Goal: Transaction & Acquisition: Book appointment/travel/reservation

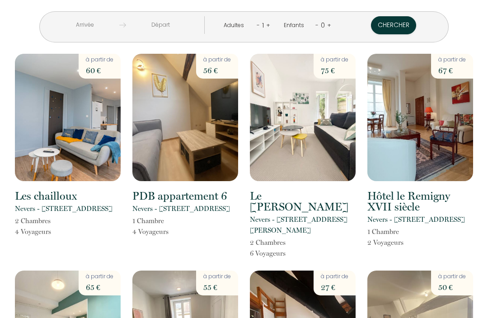
click at [293, 214] on p "Nevers - [STREET_ADDRESS][PERSON_NAME]" at bounding box center [303, 225] width 106 height 22
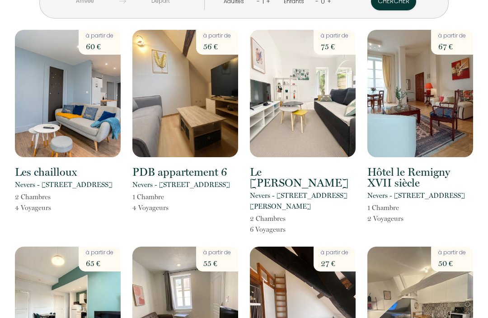
scroll to position [22, 0]
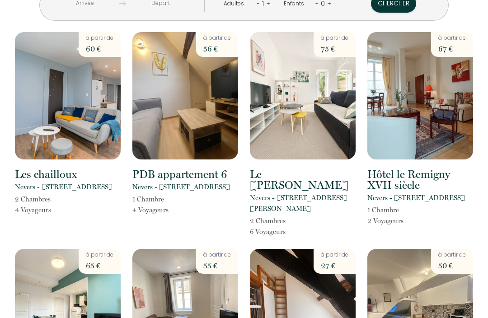
click at [67, 173] on h2 "Les chailloux" at bounding box center [46, 174] width 62 height 11
click at [67, 122] on img at bounding box center [68, 96] width 106 height 128
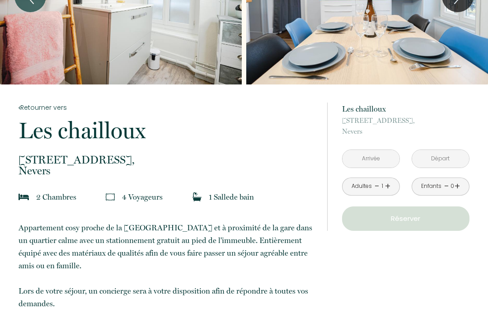
scroll to position [92, 0]
click at [364, 160] on input "text" at bounding box center [371, 159] width 57 height 18
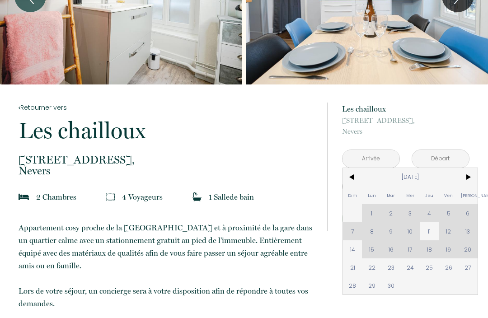
click at [466, 180] on span ">" at bounding box center [468, 177] width 19 height 18
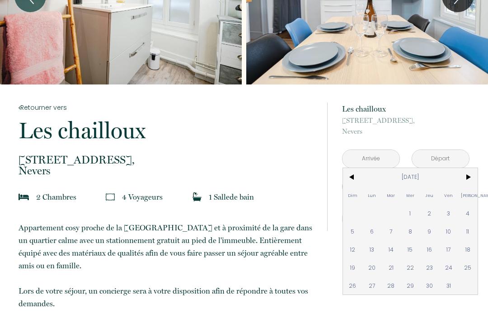
click at [470, 175] on span ">" at bounding box center [468, 177] width 19 height 18
click at [474, 179] on span ">" at bounding box center [468, 177] width 19 height 18
click at [468, 183] on span ">" at bounding box center [468, 177] width 19 height 18
click at [350, 179] on span "<" at bounding box center [352, 177] width 19 height 18
click at [351, 178] on span "<" at bounding box center [352, 177] width 19 height 18
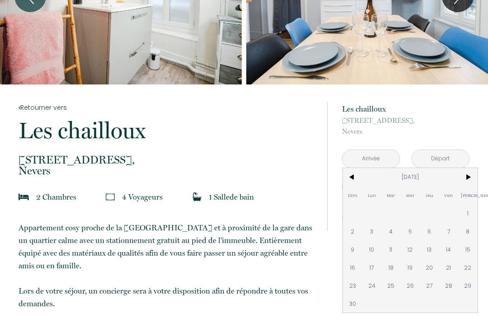
click at [468, 216] on span "1" at bounding box center [468, 213] width 19 height 18
type input "[DATE]"
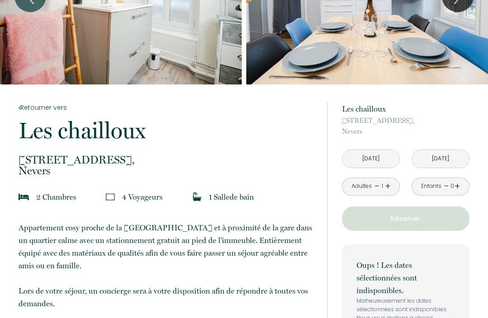
click at [417, 225] on button "Réserver" at bounding box center [406, 219] width 128 height 24
click at [385, 190] on link "+" at bounding box center [387, 187] width 5 height 14
click at [389, 189] on link "+" at bounding box center [387, 187] width 5 height 14
click at [379, 188] on link "-" at bounding box center [377, 187] width 5 height 14
click at [410, 218] on p "Réserver" at bounding box center [405, 218] width 121 height 11
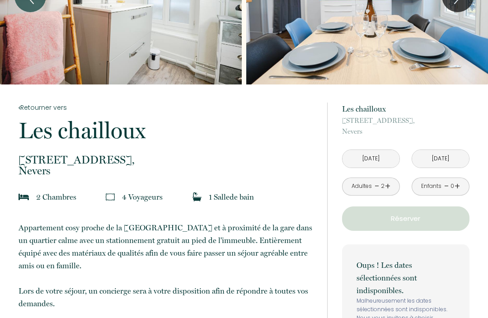
click at [427, 220] on p "Réserver" at bounding box center [405, 218] width 121 height 11
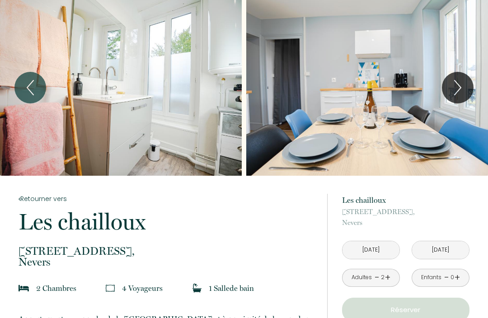
scroll to position [0, 0]
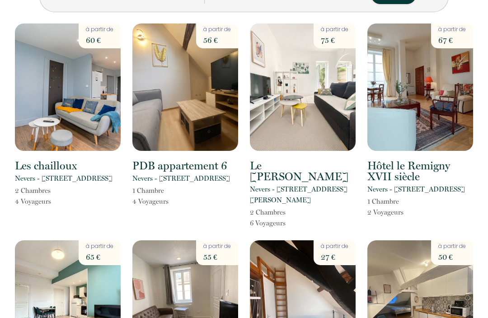
scroll to position [25, 0]
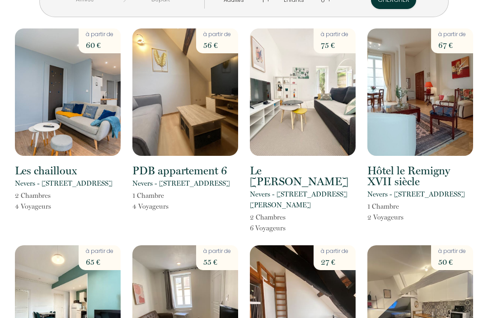
click at [301, 134] on img at bounding box center [303, 92] width 106 height 128
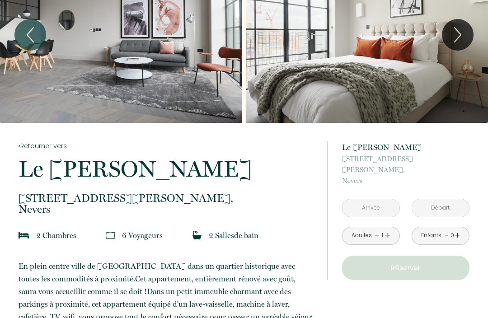
scroll to position [66, 0]
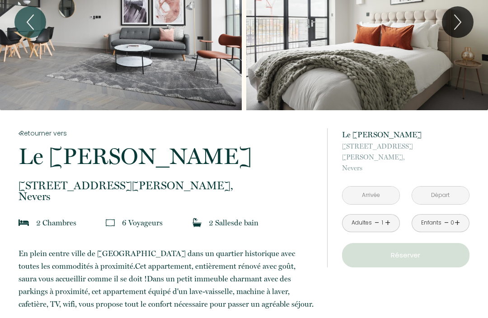
click at [376, 187] on input "text" at bounding box center [371, 196] width 57 height 18
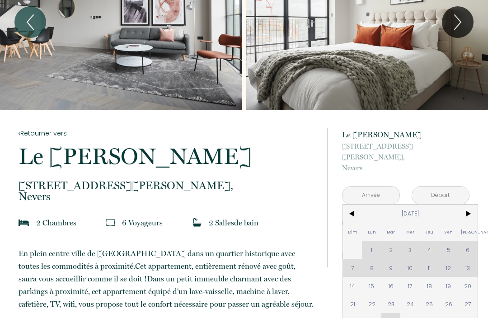
click at [469, 205] on span ">" at bounding box center [468, 214] width 19 height 18
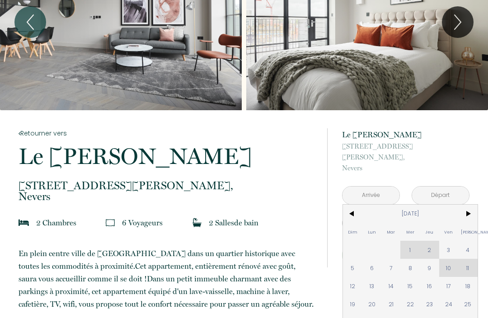
click at [471, 205] on span ">" at bounding box center [468, 214] width 19 height 18
click at [468, 205] on span ">" at bounding box center [468, 214] width 19 height 18
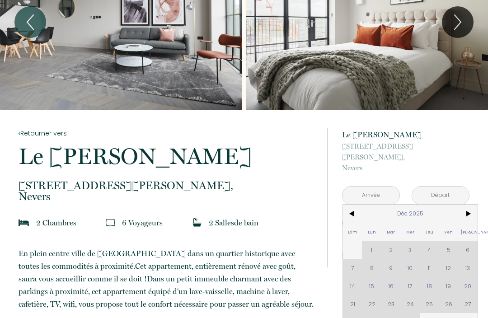
click at [354, 205] on span "<" at bounding box center [352, 214] width 19 height 18
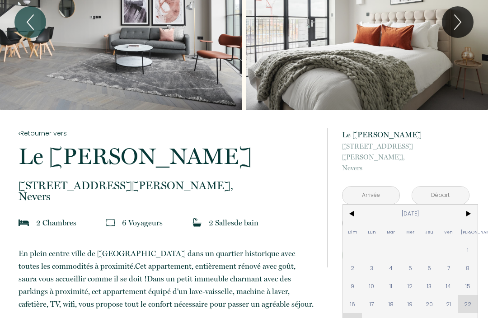
click at [461, 241] on span "1" at bounding box center [468, 250] width 19 height 18
type input "[DATE]"
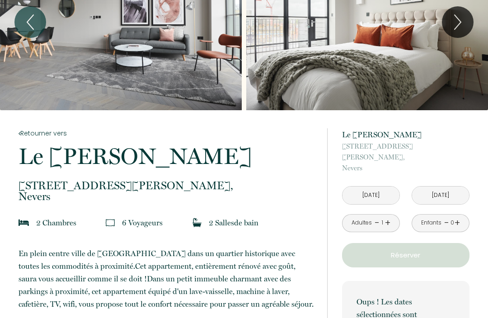
click at [388, 216] on link "+" at bounding box center [387, 223] width 5 height 14
click at [385, 216] on link "+" at bounding box center [387, 223] width 5 height 14
click at [428, 250] on p "Réserver" at bounding box center [405, 255] width 121 height 11
click at [417, 250] on p "Réserver" at bounding box center [405, 255] width 121 height 11
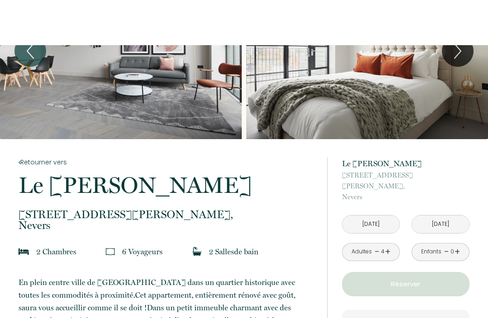
scroll to position [0, 0]
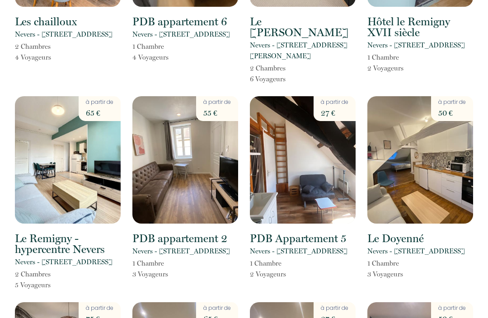
scroll to position [177, 0]
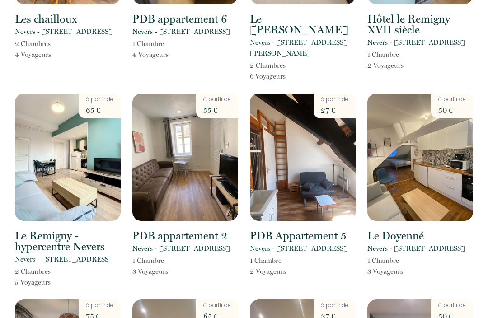
click at [50, 176] on img at bounding box center [68, 158] width 106 height 128
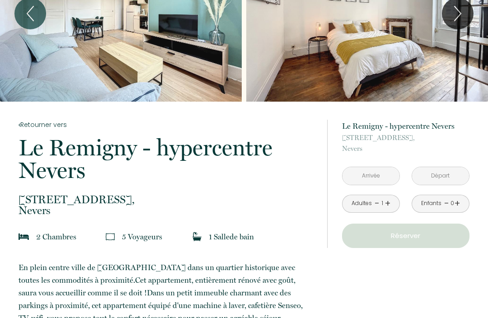
scroll to position [84, 0]
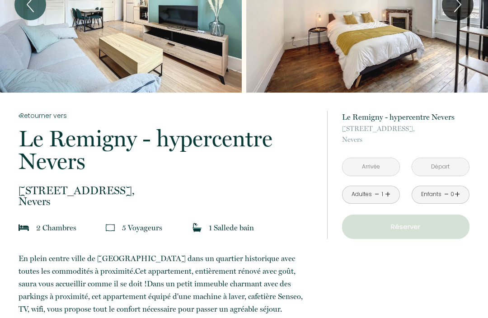
click at [370, 166] on input "text" at bounding box center [371, 167] width 57 height 18
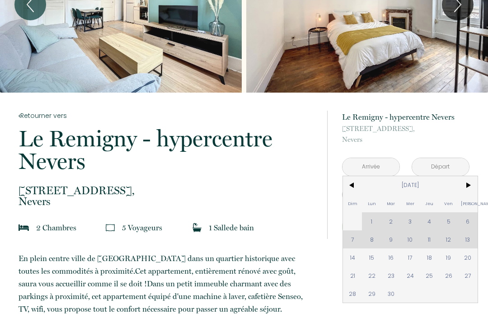
click at [465, 189] on span ">" at bounding box center [468, 185] width 19 height 18
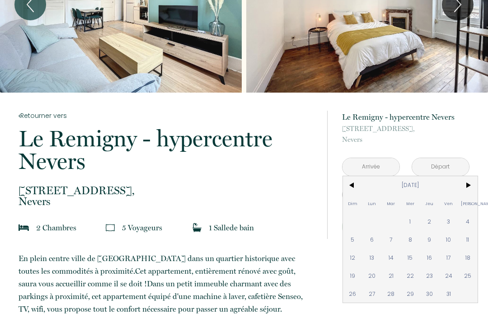
click at [464, 187] on span ">" at bounding box center [468, 185] width 19 height 18
click at [462, 223] on span "1" at bounding box center [468, 222] width 19 height 18
type input "[DATE]"
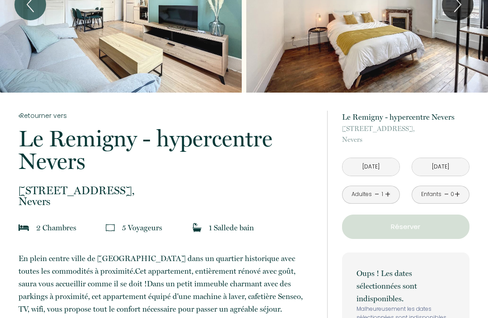
click at [385, 196] on link "+" at bounding box center [387, 195] width 5 height 14
click at [390, 192] on link "+" at bounding box center [387, 195] width 5 height 14
click at [385, 191] on link "+" at bounding box center [387, 195] width 5 height 14
click at [412, 229] on p "Réserver" at bounding box center [405, 227] width 121 height 11
click at [415, 229] on p "Réserver" at bounding box center [405, 227] width 121 height 11
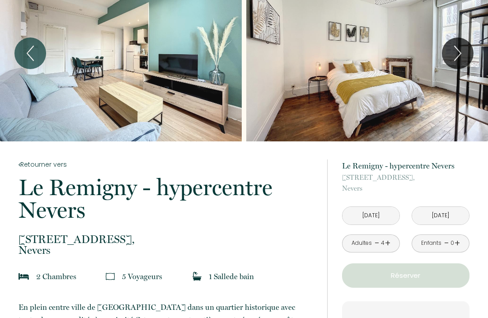
scroll to position [0, 0]
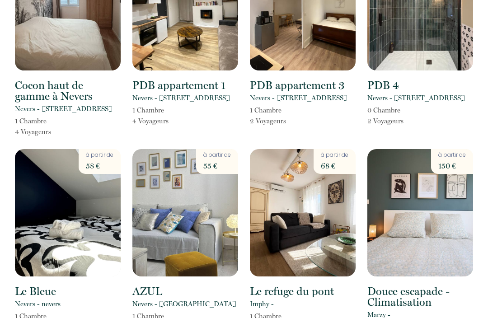
scroll to position [552, 0]
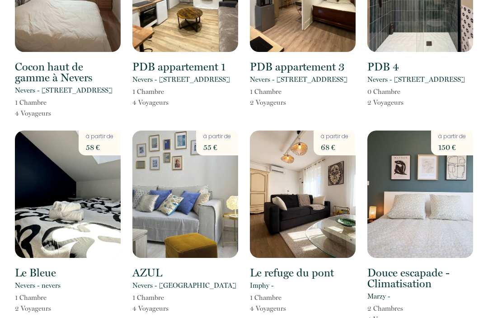
click at [418, 255] on img at bounding box center [421, 195] width 106 height 128
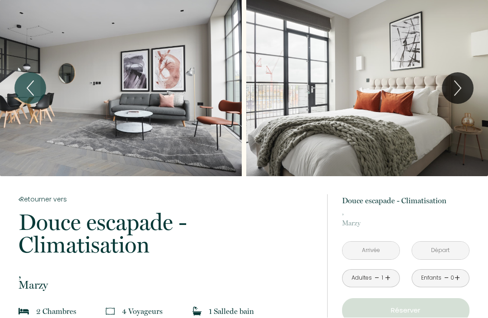
scroll to position [0, 0]
click at [378, 250] on input "text" at bounding box center [371, 251] width 57 height 18
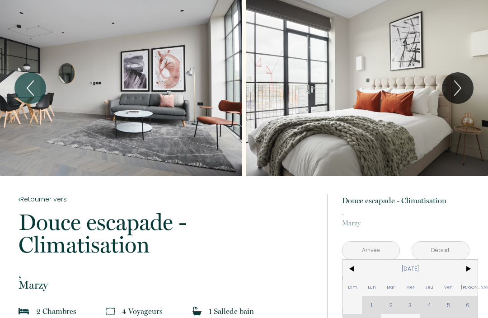
click at [468, 274] on span ">" at bounding box center [468, 269] width 19 height 18
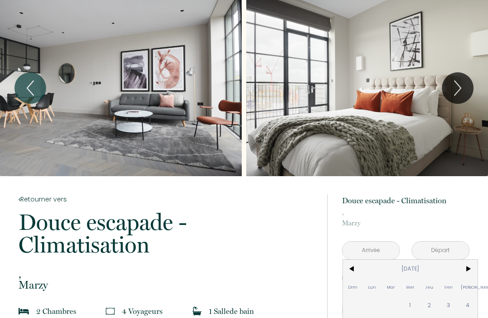
click at [469, 269] on span ">" at bounding box center [468, 269] width 19 height 18
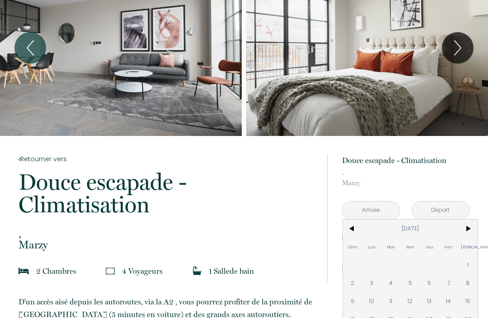
scroll to position [38, 0]
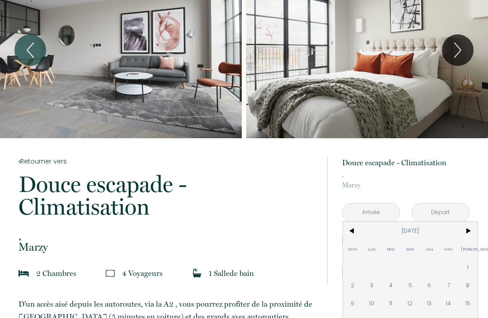
click at [469, 270] on span "1" at bounding box center [468, 267] width 19 height 18
type input "[DATE]"
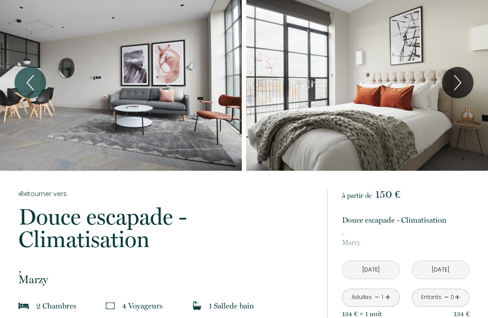
scroll to position [4, 0]
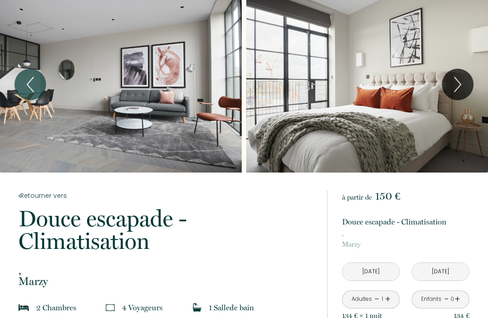
click at [448, 95] on button "Next" at bounding box center [458, 85] width 32 height 32
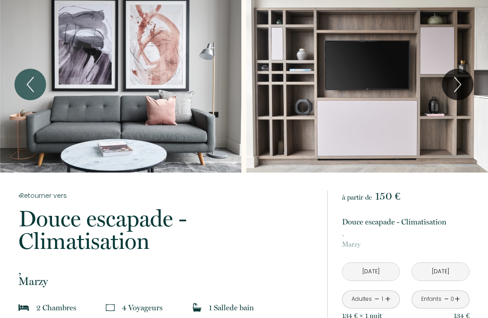
click at [461, 87] on icon "Next" at bounding box center [458, 84] width 19 height 27
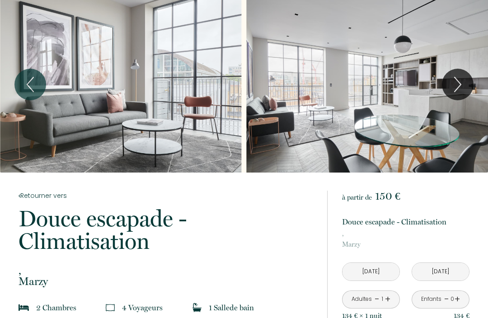
click at [459, 86] on icon "Next" at bounding box center [458, 84] width 19 height 27
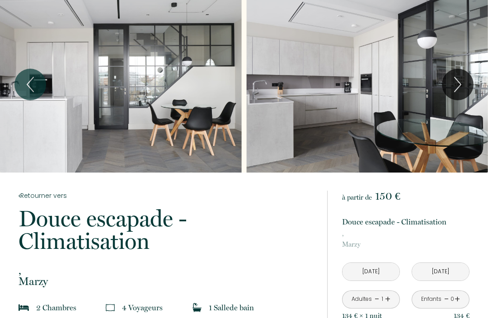
click at [460, 84] on icon "Next" at bounding box center [458, 84] width 6 height 14
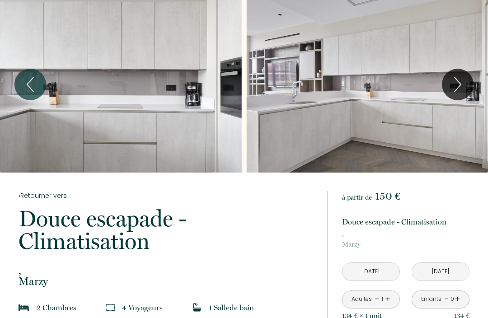
click at [458, 85] on icon "Next" at bounding box center [458, 84] width 19 height 27
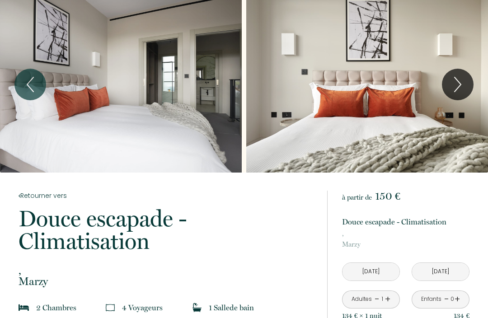
click at [456, 86] on icon "Next" at bounding box center [458, 84] width 19 height 27
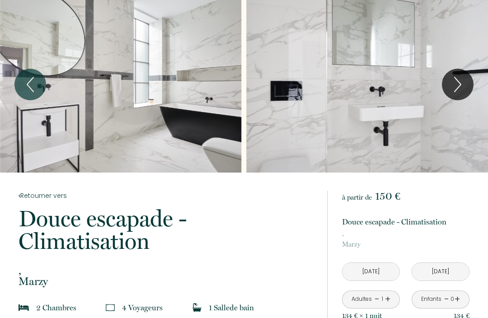
click at [454, 90] on icon "Next" at bounding box center [458, 84] width 19 height 27
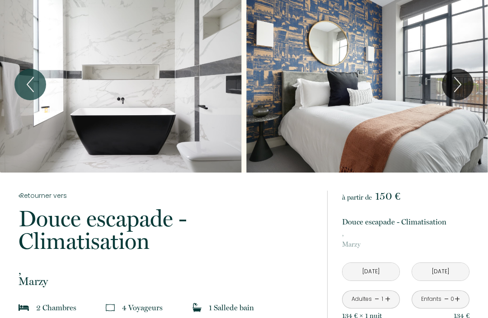
click at [455, 90] on icon "Next" at bounding box center [458, 84] width 19 height 27
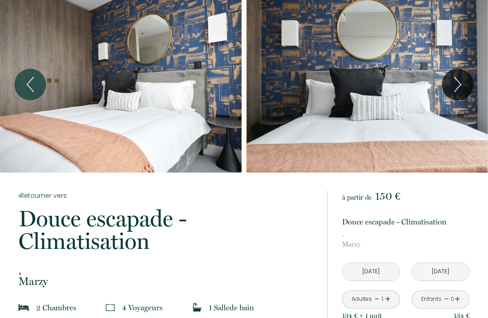
click at [456, 89] on icon "Next" at bounding box center [458, 84] width 19 height 27
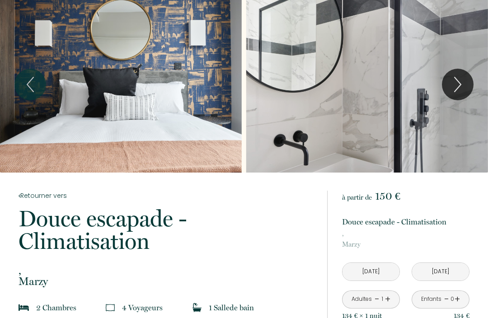
click at [463, 90] on icon "Next" at bounding box center [458, 84] width 19 height 27
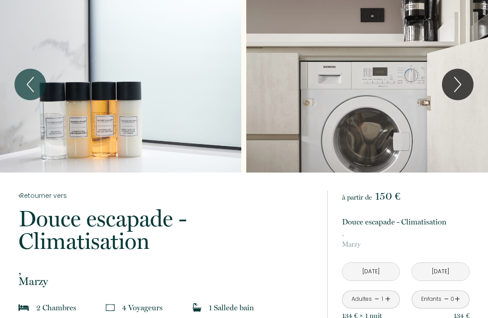
click at [457, 90] on icon "Next" at bounding box center [458, 84] width 19 height 27
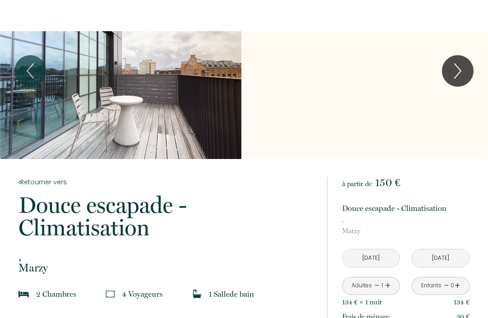
scroll to position [0, 0]
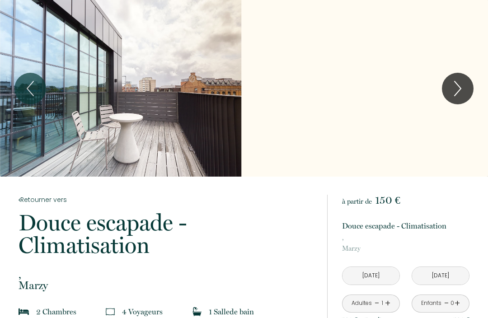
click at [454, 89] on icon "Next" at bounding box center [458, 88] width 19 height 27
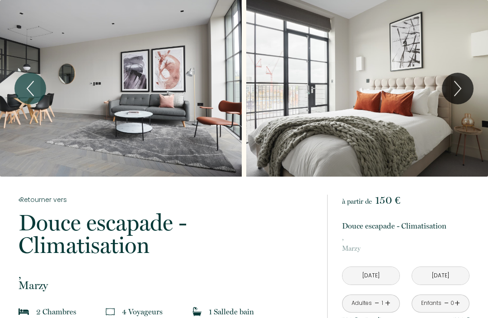
click at [460, 94] on icon "Next" at bounding box center [458, 88] width 19 height 27
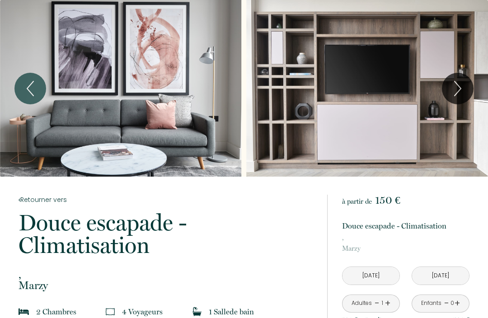
click at [458, 93] on icon "Next" at bounding box center [458, 88] width 6 height 14
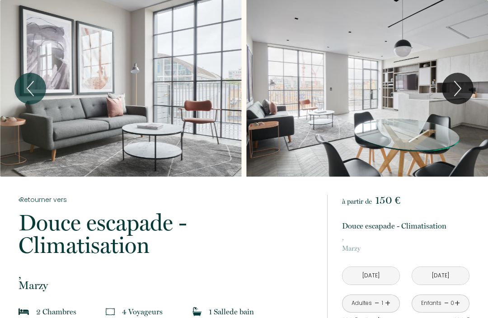
click at [459, 93] on icon "Next" at bounding box center [458, 88] width 19 height 27
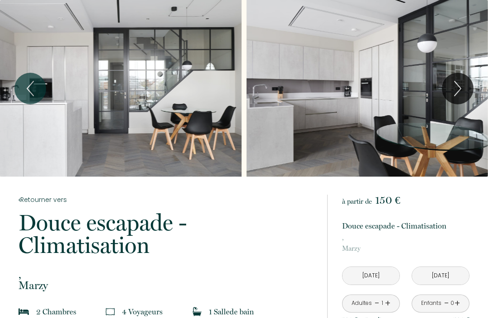
click at [464, 93] on icon "Next" at bounding box center [458, 88] width 19 height 27
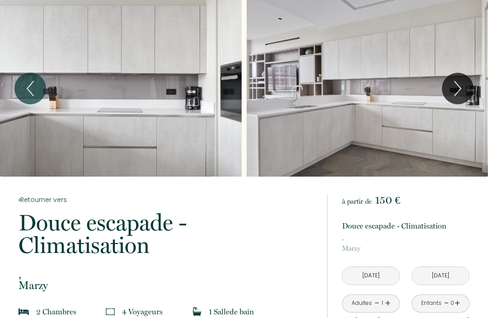
click at [456, 91] on icon "Next" at bounding box center [458, 88] width 19 height 27
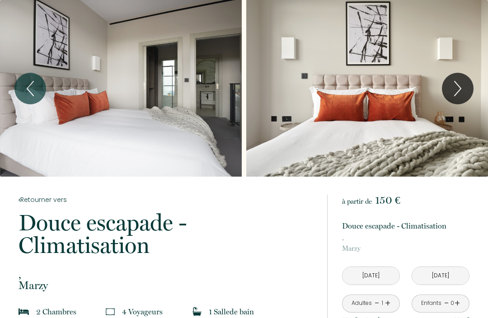
click at [460, 90] on icon "Next" at bounding box center [458, 88] width 6 height 14
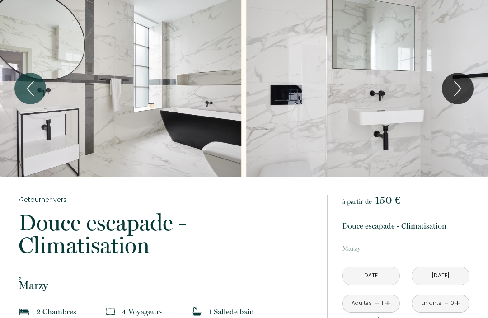
click at [459, 99] on icon "Next" at bounding box center [458, 88] width 19 height 27
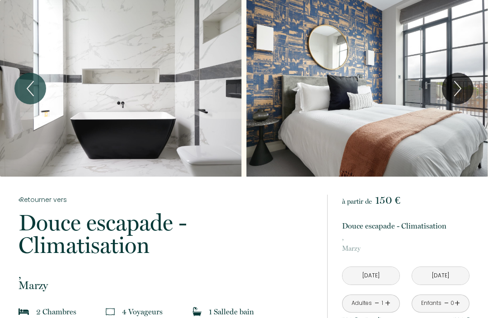
click at [462, 98] on icon "Next" at bounding box center [458, 88] width 19 height 27
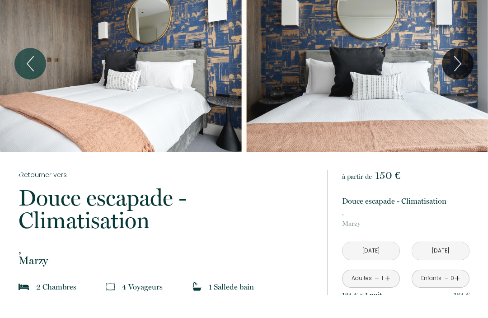
scroll to position [27, 0]
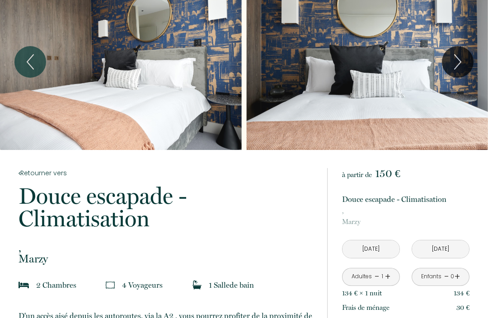
click at [22, 57] on icon "Previous" at bounding box center [30, 61] width 19 height 27
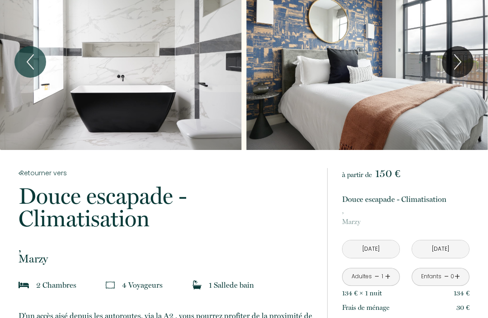
click at [24, 57] on icon "Previous" at bounding box center [30, 61] width 19 height 27
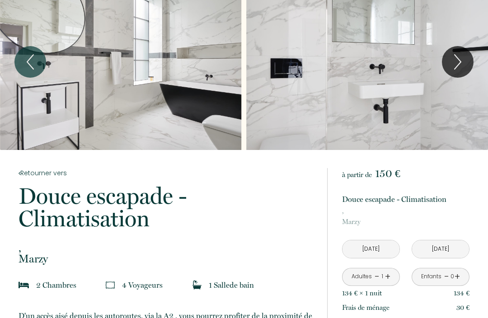
click at [22, 58] on icon "Previous" at bounding box center [30, 61] width 19 height 27
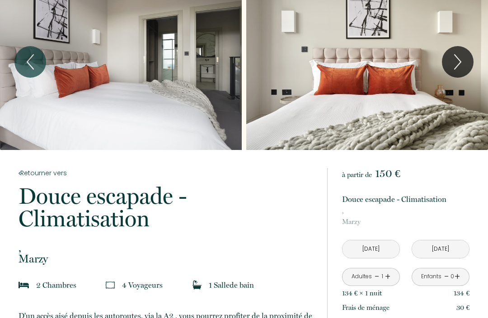
click at [32, 64] on icon "Previous" at bounding box center [30, 61] width 19 height 27
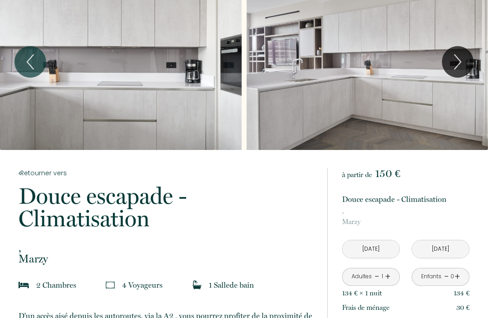
click at [24, 61] on icon "Previous" at bounding box center [30, 61] width 19 height 27
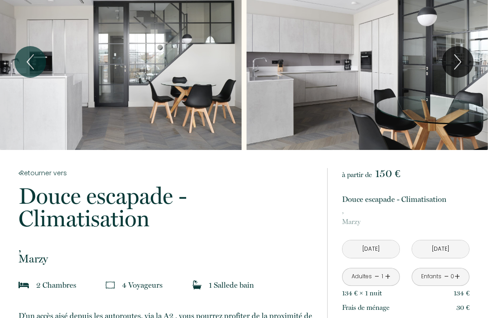
click at [28, 62] on icon "Previous" at bounding box center [30, 62] width 6 height 14
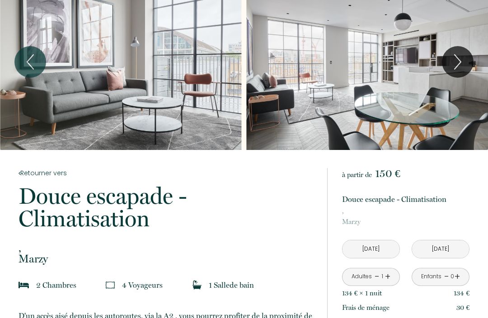
click at [26, 63] on icon "Previous" at bounding box center [30, 61] width 19 height 27
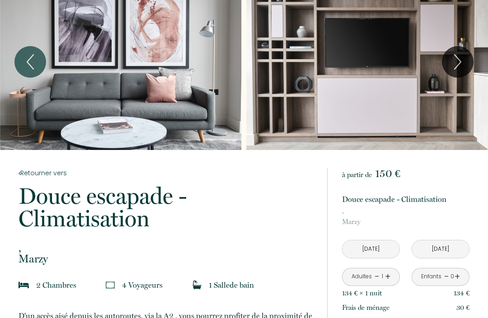
click at [28, 65] on icon "Previous" at bounding box center [30, 61] width 19 height 27
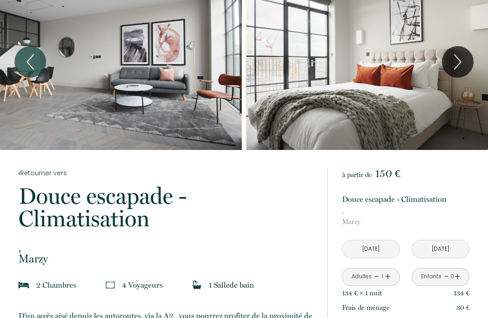
click at [22, 62] on icon "Previous" at bounding box center [30, 61] width 19 height 27
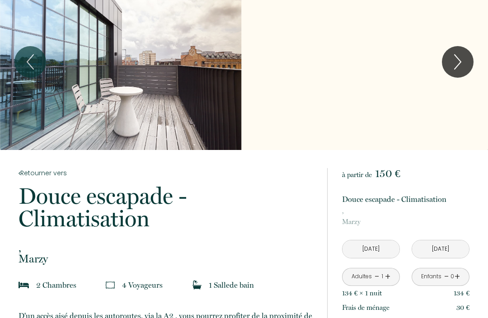
click at [78, 106] on div "Slideshow" at bounding box center [121, 61] width 242 height 177
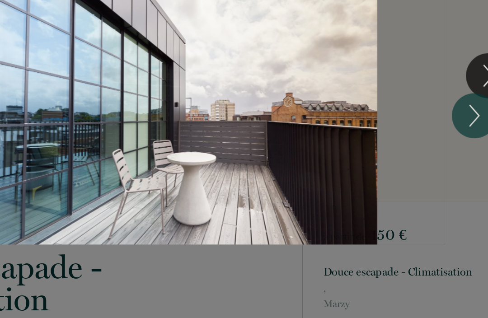
scroll to position [0, 0]
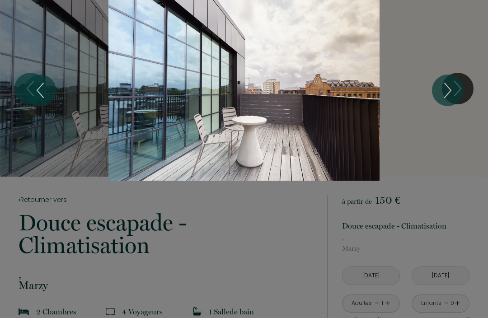
click at [434, 31] on div "1 2 3 4 5 6 7 8 9 10 11 12 13 14 15 16 17 18 19 20 21 22 23" at bounding box center [244, 90] width 488 height 181
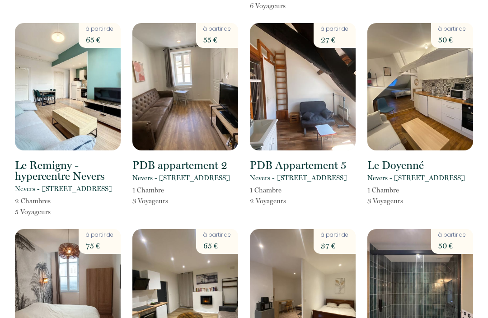
scroll to position [269, 0]
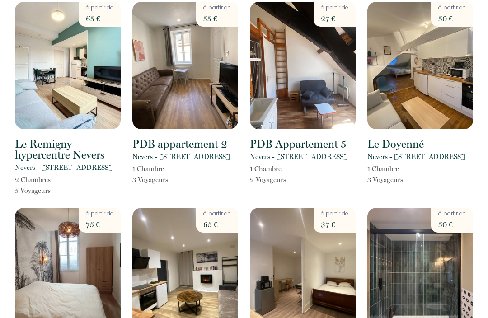
click at [4, 197] on div "< Sep 2025 > Dim Lun Mar Mer Jeu Ven Sam 1 2 3 4 5 6 7 8 9 10 11 12 13 14 15 16…" at bounding box center [244, 176] width 488 height 890
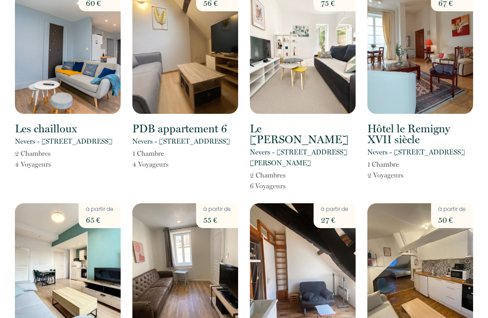
scroll to position [57, 0]
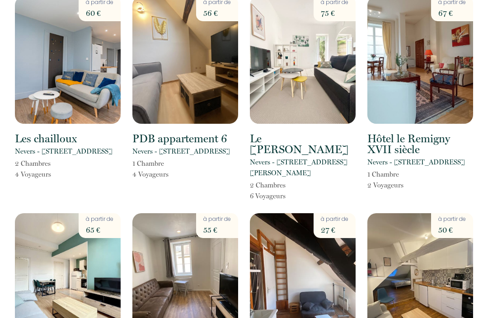
click at [297, 137] on h2 "Le [PERSON_NAME]" at bounding box center [303, 145] width 106 height 22
click at [317, 85] on img at bounding box center [303, 61] width 106 height 128
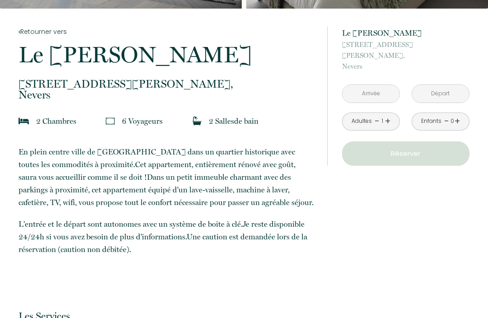
scroll to position [167, 0]
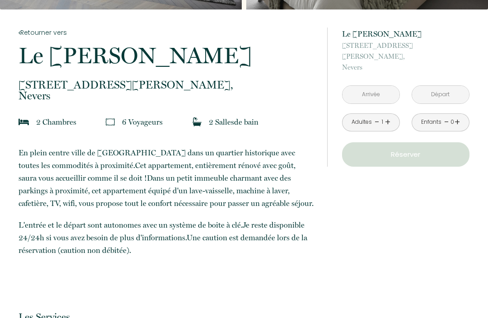
click at [370, 86] on input "text" at bounding box center [371, 95] width 57 height 18
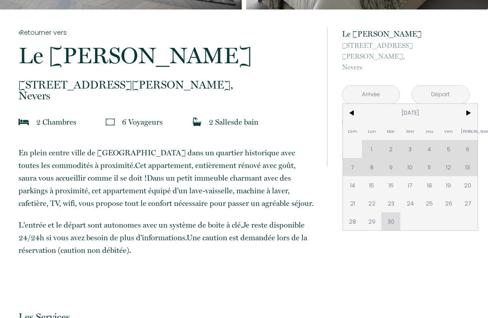
click at [469, 107] on span ">" at bounding box center [468, 113] width 19 height 18
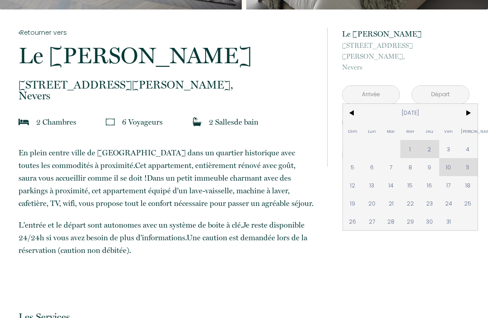
click at [471, 107] on span ">" at bounding box center [468, 113] width 19 height 18
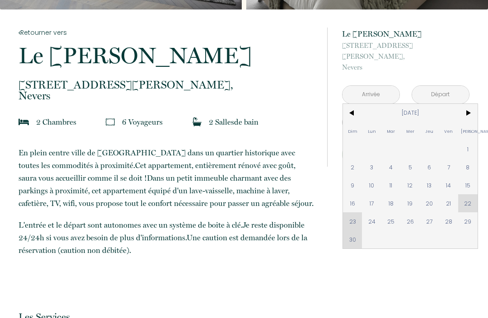
click at [467, 143] on span "1" at bounding box center [468, 149] width 19 height 18
type input "[DATE]"
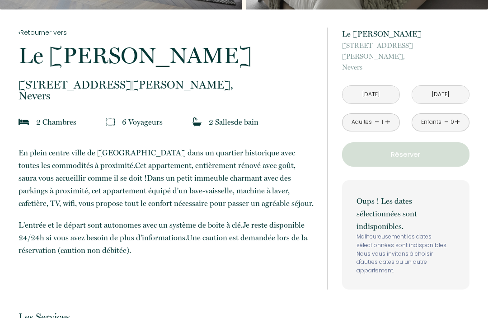
click at [427, 149] on p "Réserver" at bounding box center [405, 154] width 121 height 11
click at [432, 149] on p "Réserver" at bounding box center [405, 154] width 121 height 11
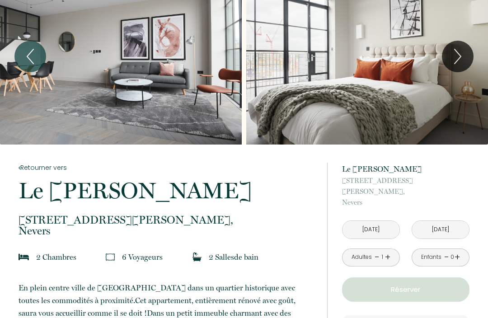
scroll to position [0, 0]
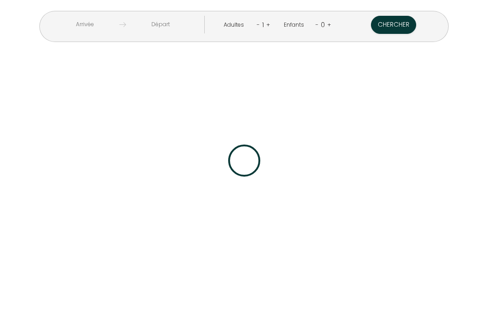
scroll to position [30, 0]
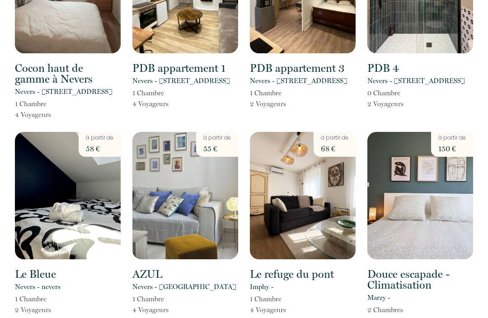
scroll to position [552, 0]
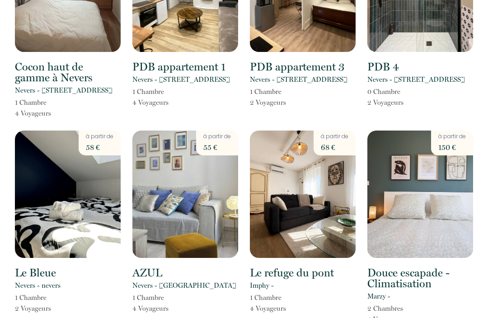
click at [436, 216] on img at bounding box center [421, 195] width 106 height 128
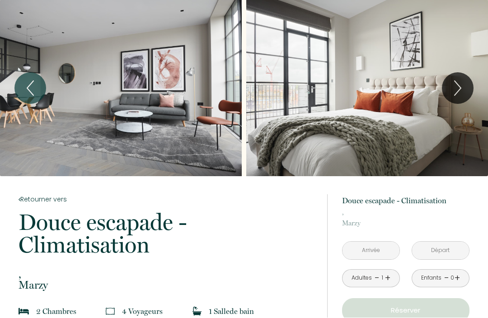
scroll to position [0, 0]
click at [41, 142] on div "Slideshow" at bounding box center [121, 88] width 242 height 177
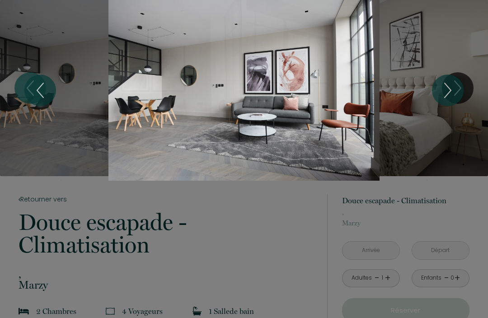
click at [450, 88] on icon "Next" at bounding box center [448, 90] width 19 height 27
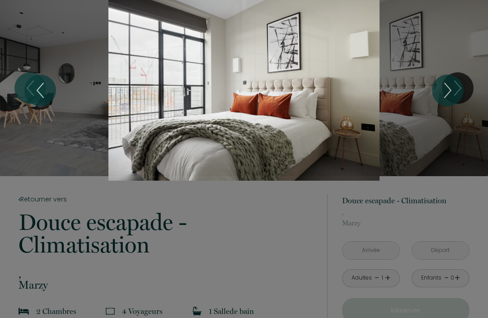
click at [449, 100] on icon "Next" at bounding box center [448, 90] width 19 height 27
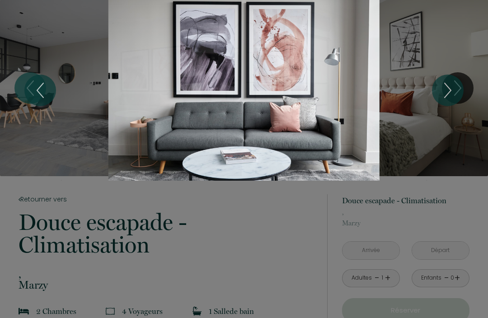
click at [451, 103] on icon "Next" at bounding box center [448, 90] width 19 height 27
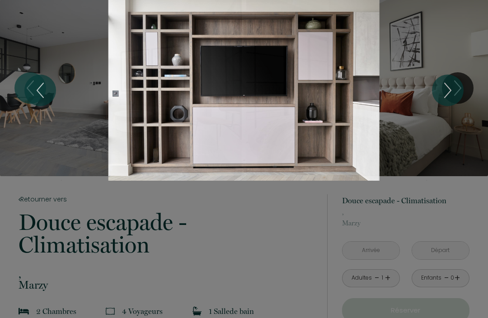
click at [450, 97] on icon "Next" at bounding box center [448, 90] width 19 height 27
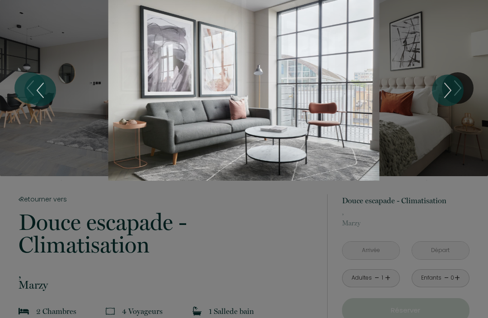
click at [453, 95] on icon "Next" at bounding box center [448, 90] width 19 height 27
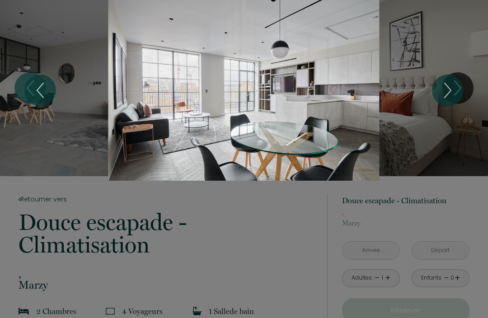
scroll to position [6, 0]
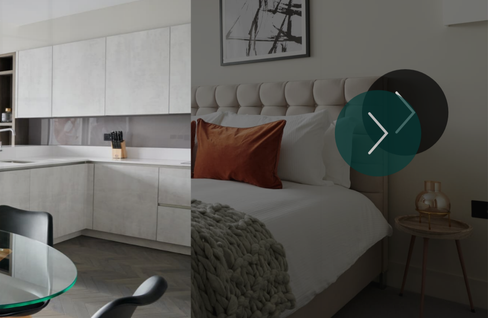
click at [439, 77] on icon "Next" at bounding box center [448, 90] width 19 height 27
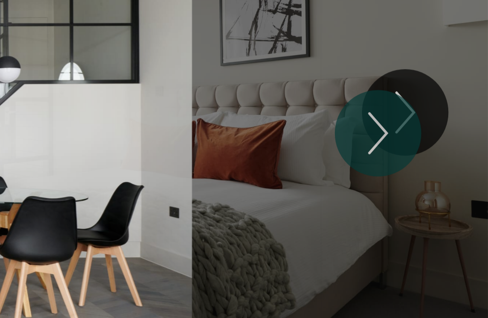
click at [445, 83] on icon "Next" at bounding box center [448, 90] width 6 height 14
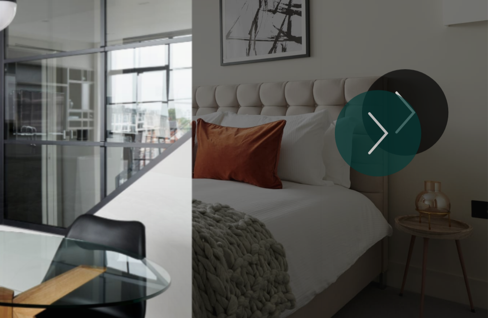
click at [445, 83] on icon "Next" at bounding box center [448, 90] width 6 height 14
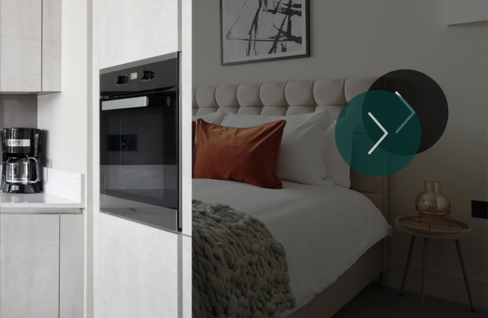
click at [439, 77] on icon "Next" at bounding box center [448, 90] width 19 height 27
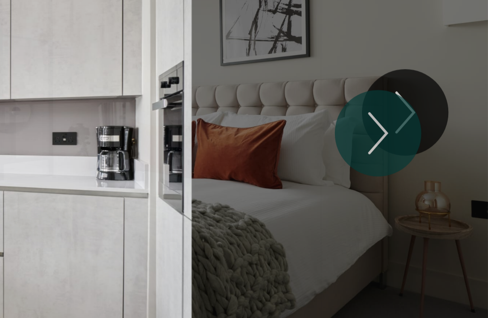
scroll to position [0, 0]
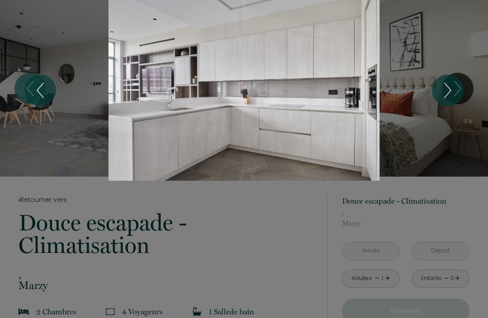
click at [404, 123] on div "Slideshow" at bounding box center [244, 90] width 366 height 181
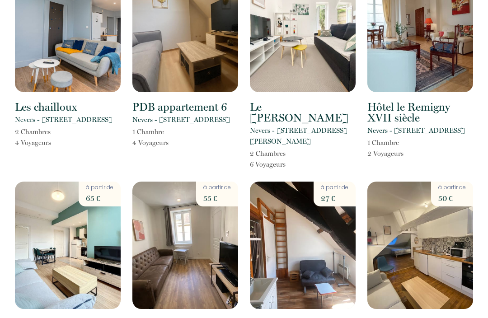
click at [39, 189] on img at bounding box center [68, 246] width 106 height 128
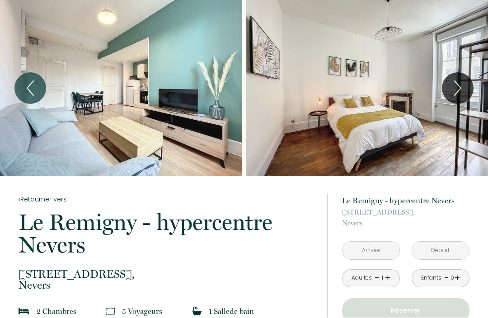
scroll to position [0, 0]
click at [369, 256] on input "text" at bounding box center [371, 251] width 57 height 18
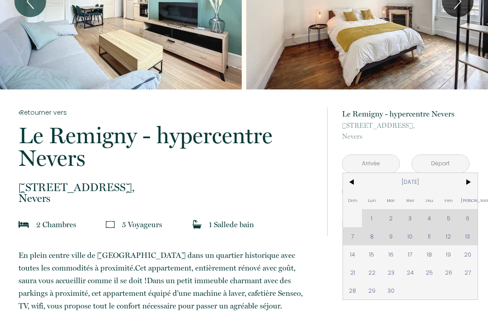
scroll to position [114, 0]
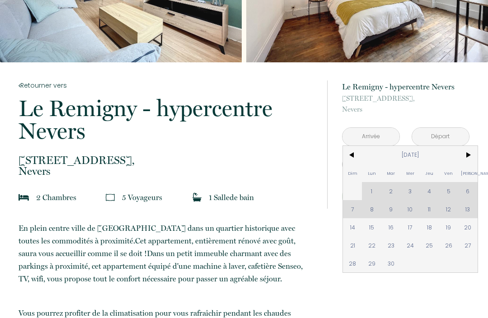
click at [470, 152] on span ">" at bounding box center [468, 156] width 19 height 18
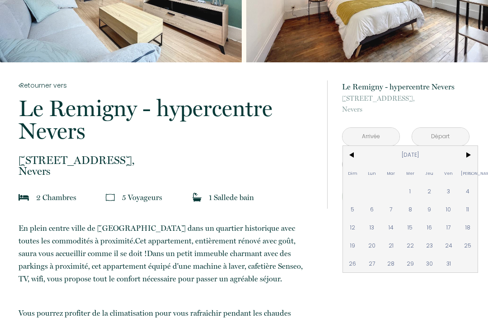
scroll to position [114, 0]
click at [469, 158] on span ">" at bounding box center [468, 155] width 19 height 18
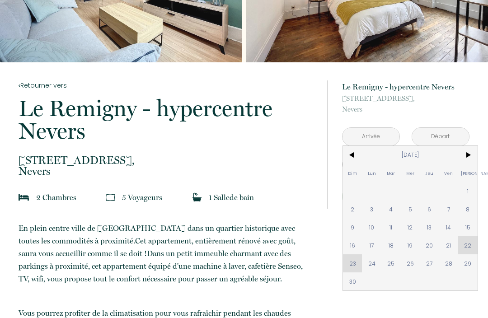
click at [470, 193] on span "1" at bounding box center [468, 191] width 19 height 18
type input "[DATE]"
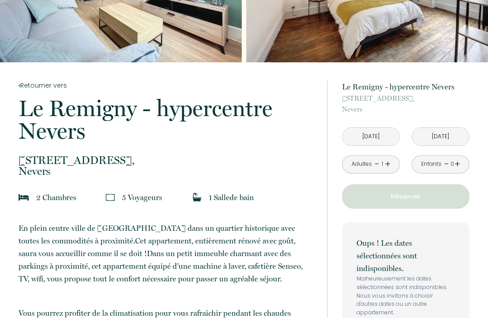
click at [455, 200] on p "Réserver" at bounding box center [405, 196] width 121 height 11
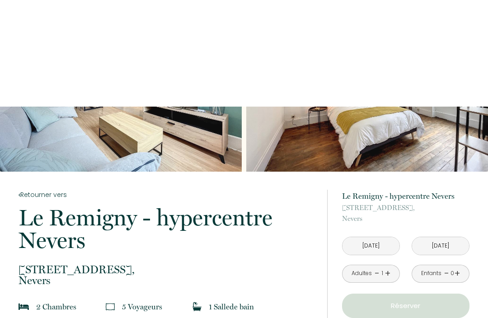
scroll to position [0, 0]
